Goal: Task Accomplishment & Management: Use online tool/utility

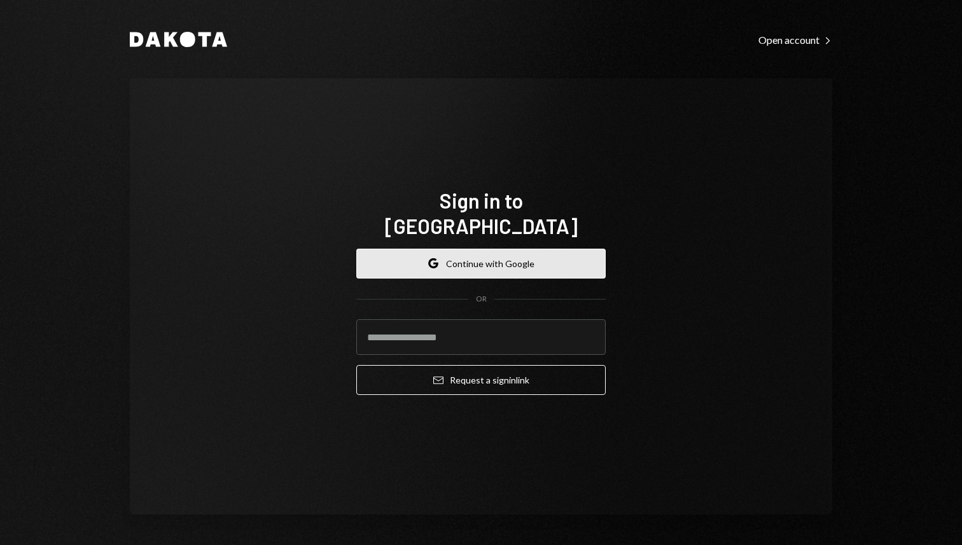
click at [460, 250] on button "Google Continue with Google" at bounding box center [480, 264] width 249 height 30
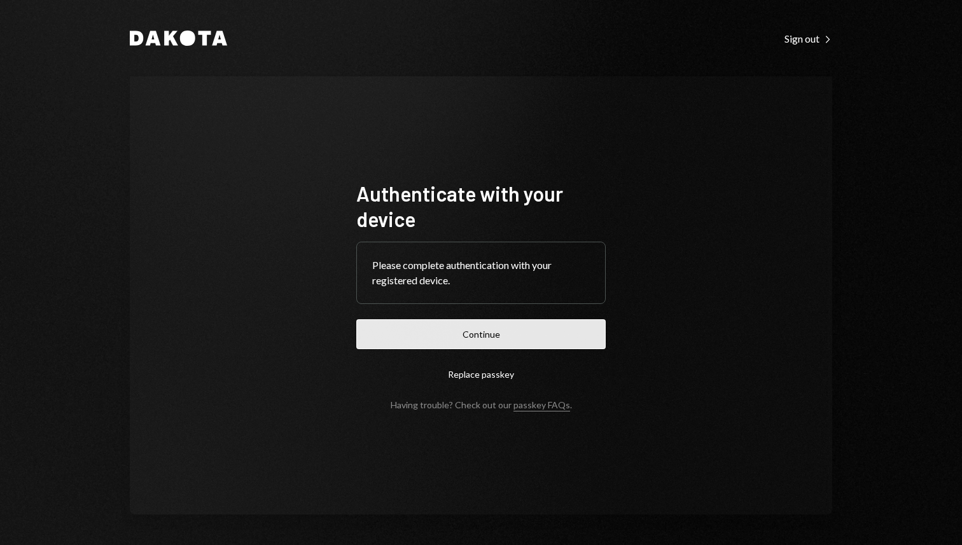
click at [527, 325] on button "Continue" at bounding box center [480, 334] width 249 height 30
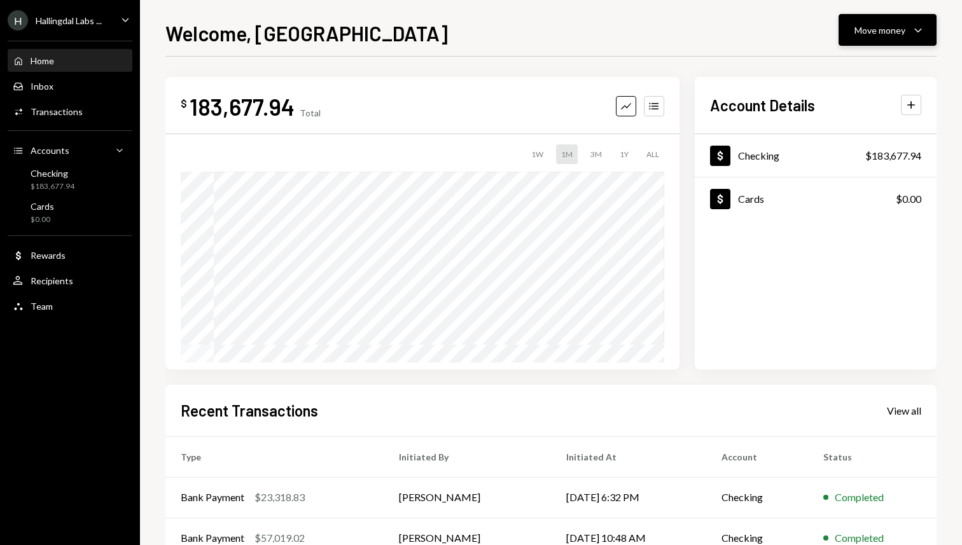
click at [866, 30] on div "Move money" at bounding box center [880, 30] width 51 height 13
click at [874, 64] on div "Send" at bounding box center [877, 68] width 93 height 13
